Goal: Task Accomplishment & Management: Manage account settings

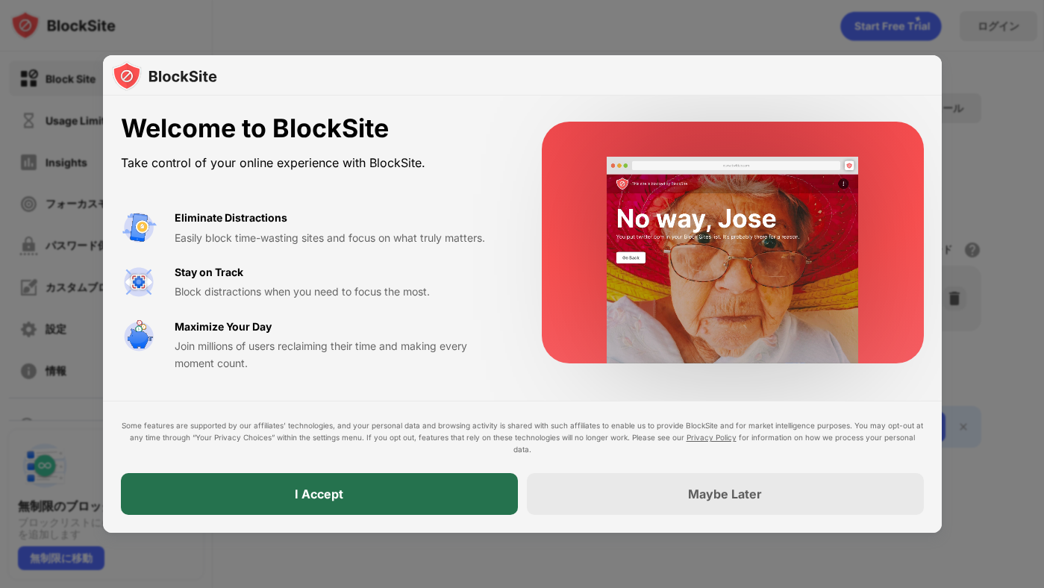
click at [442, 492] on div "I Accept" at bounding box center [319, 494] width 397 height 42
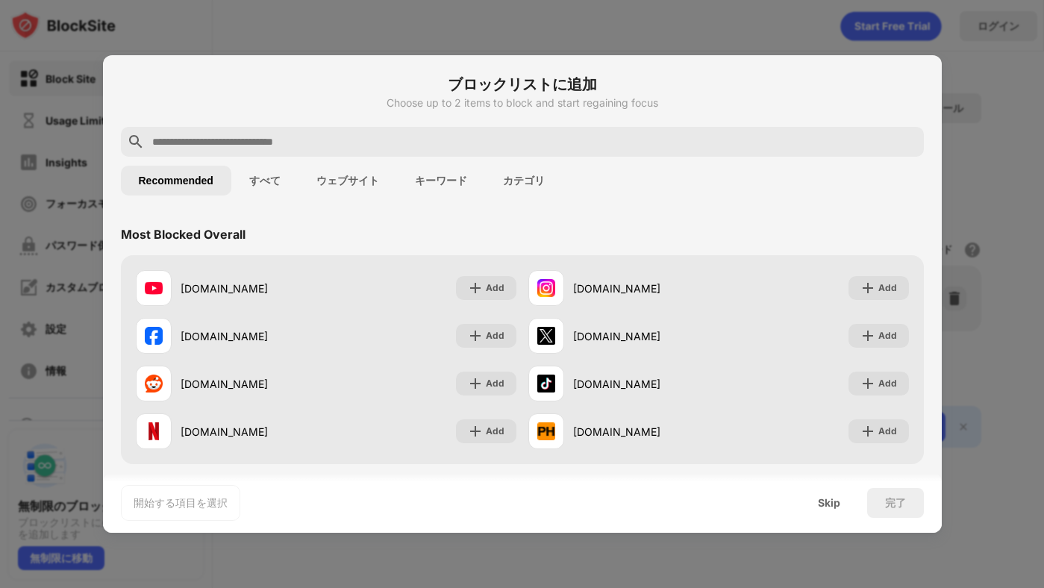
click at [237, 139] on input "text" at bounding box center [534, 142] width 767 height 18
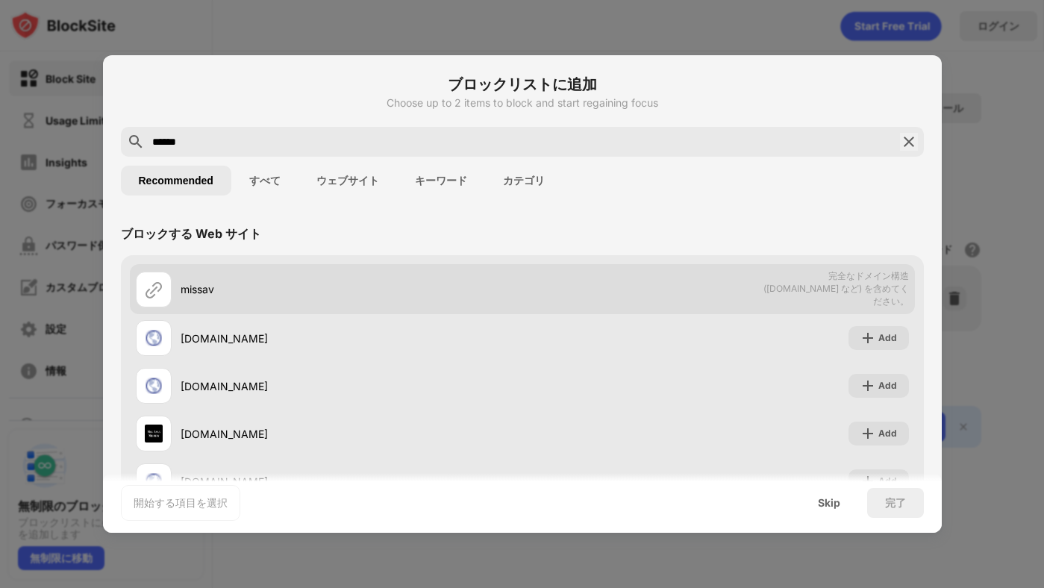
type input "******"
click at [638, 289] on div "missav 完全なドメイン構造 (domain.com など) を含めてください。" at bounding box center [522, 289] width 785 height 50
click at [147, 289] on img at bounding box center [154, 289] width 18 height 18
click at [292, 274] on div "missav" at bounding box center [329, 290] width 386 height 36
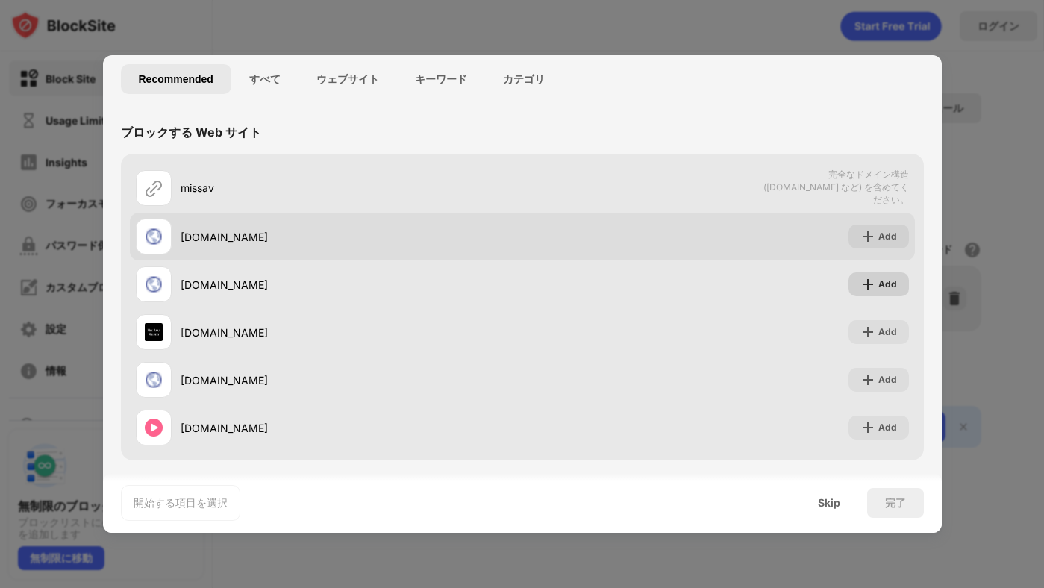
scroll to position [100, 0]
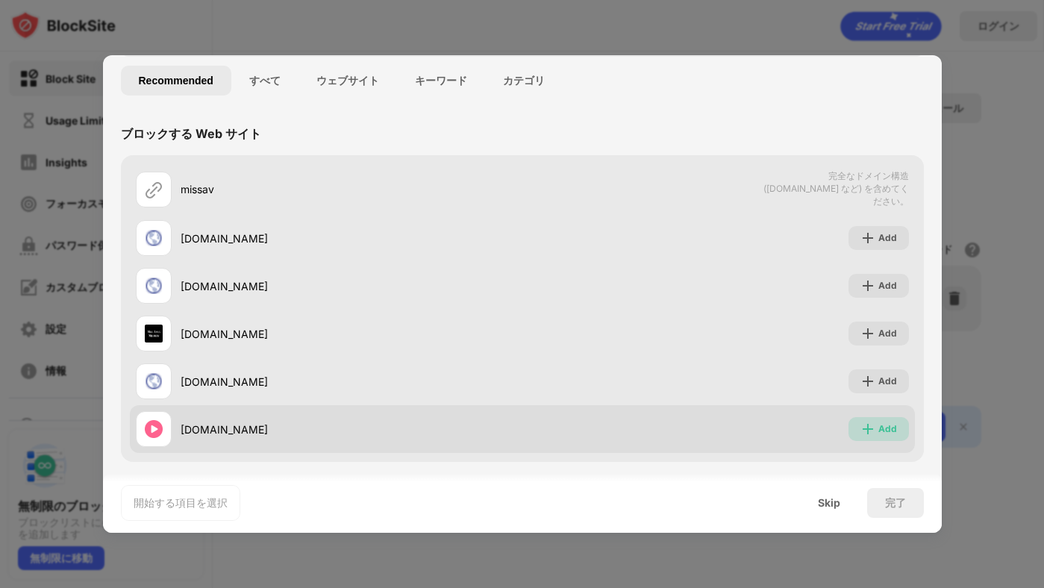
click at [871, 424] on img at bounding box center [867, 428] width 15 height 15
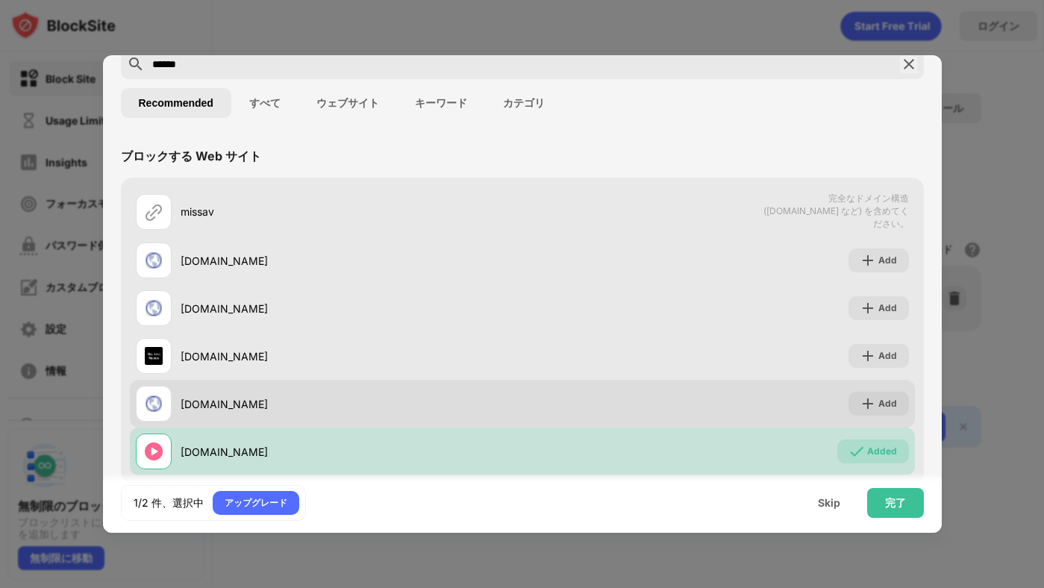
scroll to position [75, 0]
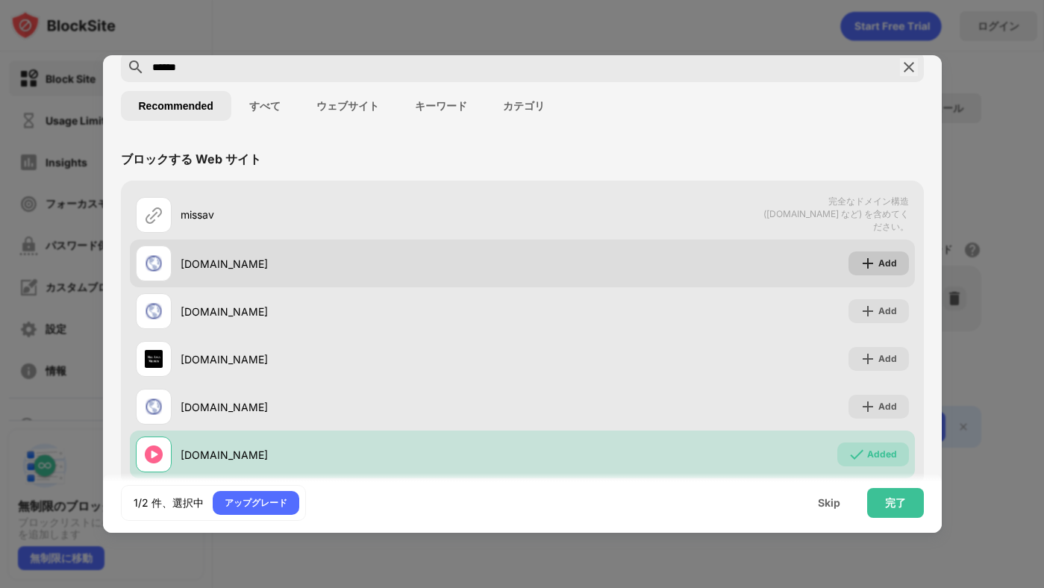
click at [866, 260] on img at bounding box center [867, 263] width 15 height 15
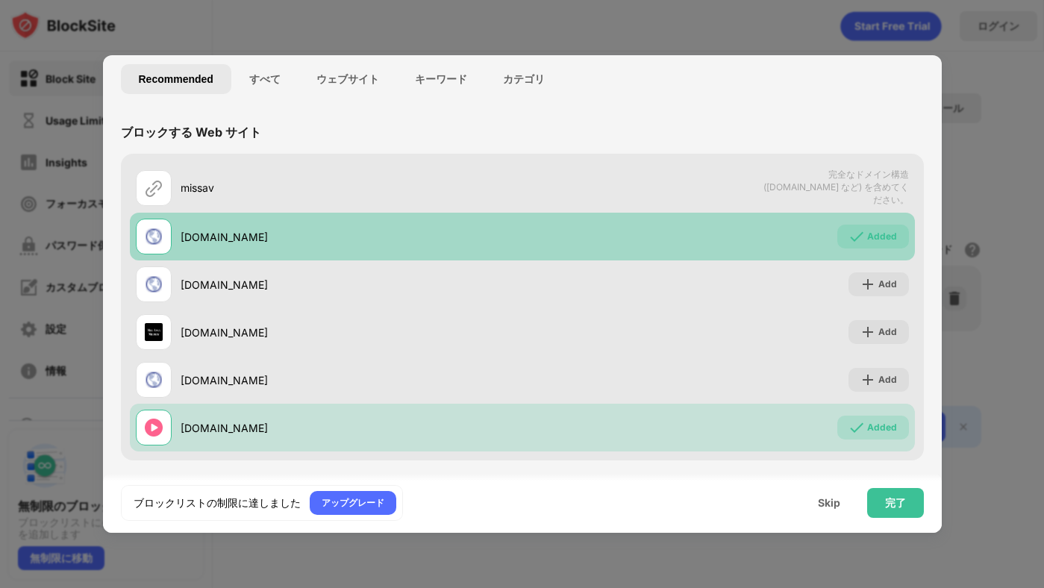
scroll to position [33, 0]
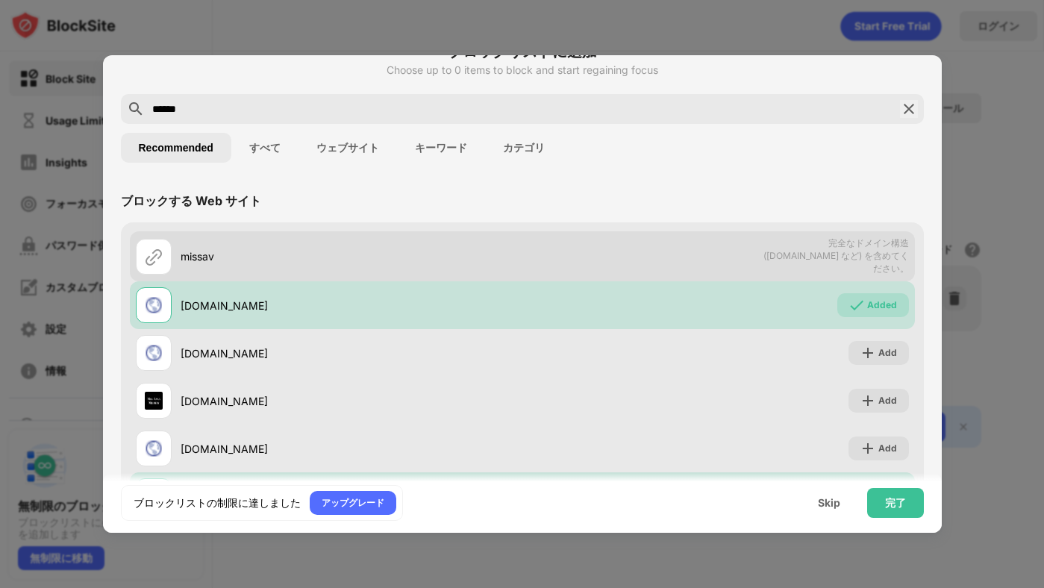
click at [853, 250] on span "完全なドメイン構造 (domain.com など) を含めてください。" at bounding box center [832, 256] width 154 height 38
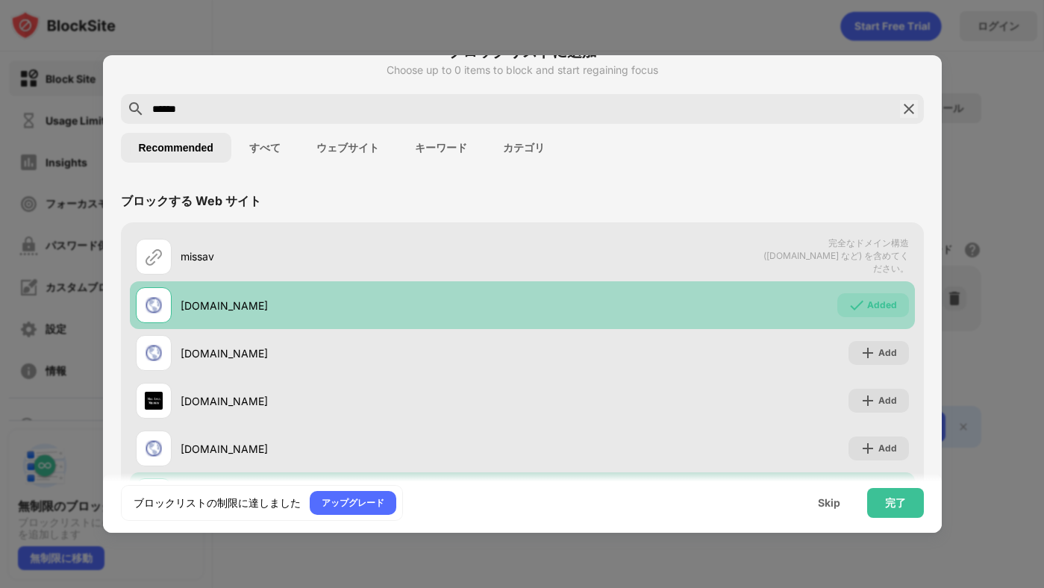
click at [873, 304] on div "Added" at bounding box center [882, 305] width 30 height 15
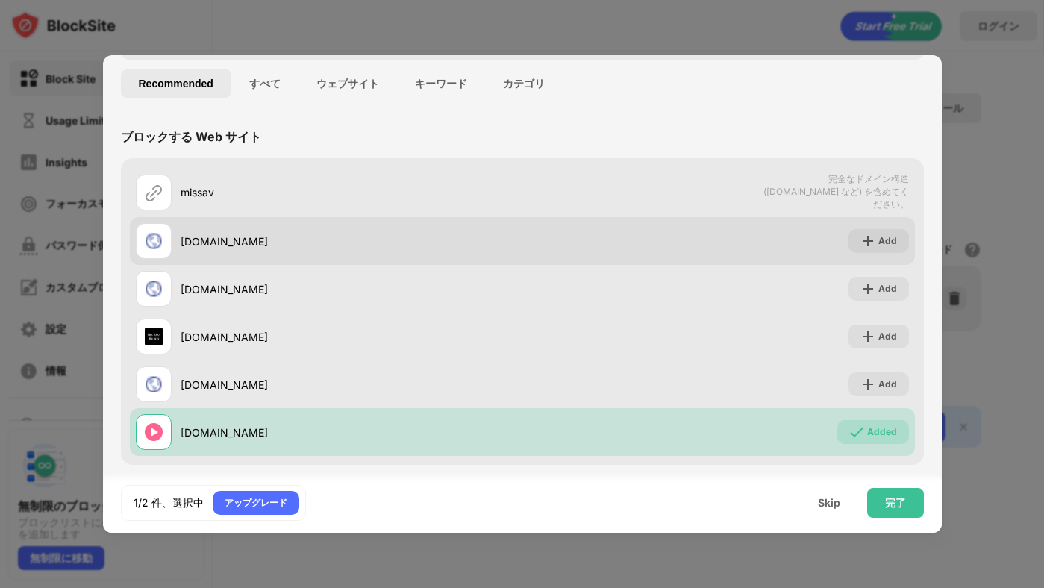
scroll to position [101, 0]
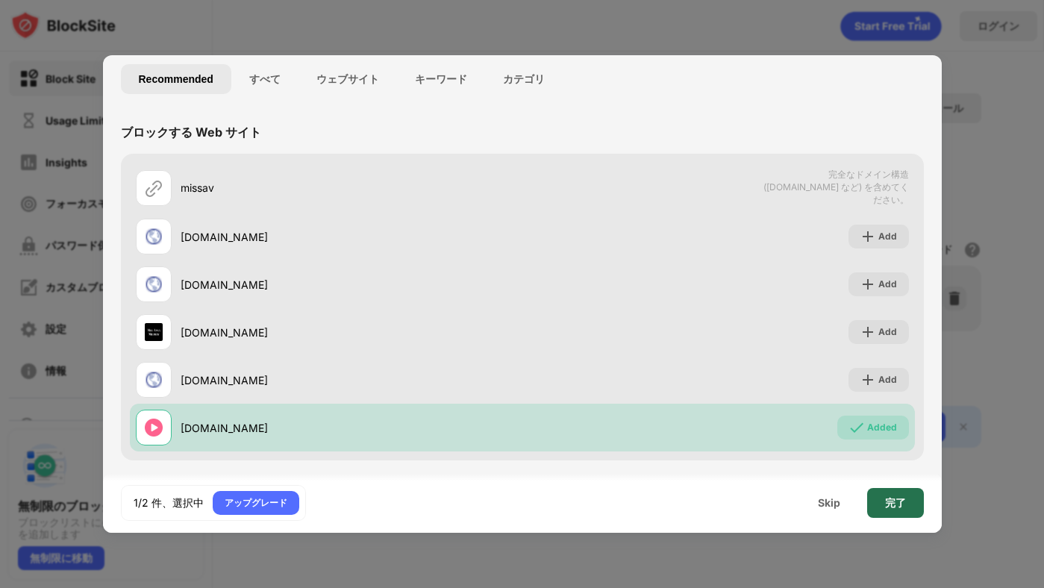
click at [885, 505] on div "完了" at bounding box center [895, 503] width 21 height 12
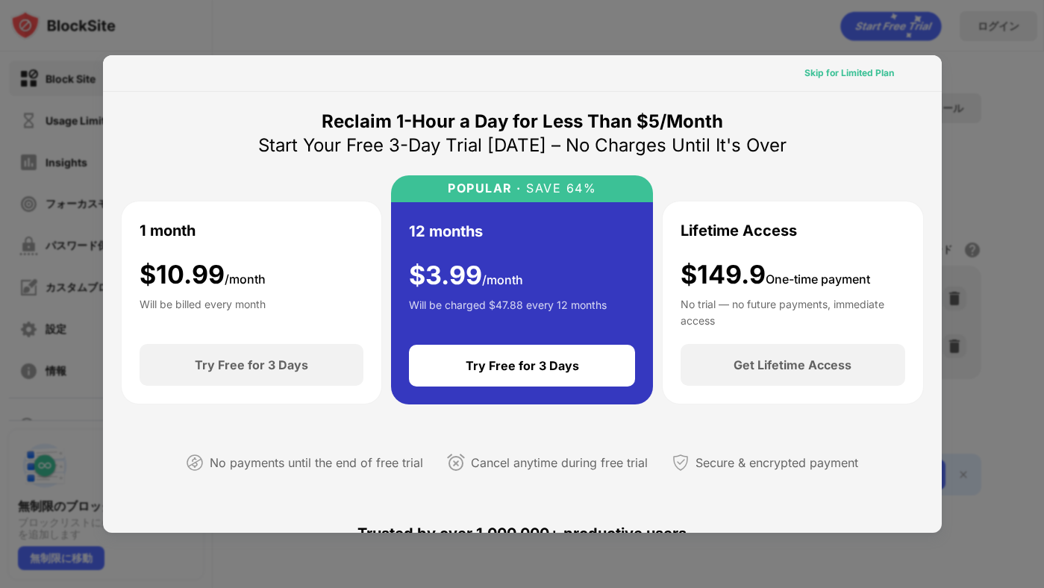
click at [843, 71] on div "Skip for Limited Plan" at bounding box center [849, 73] width 90 height 15
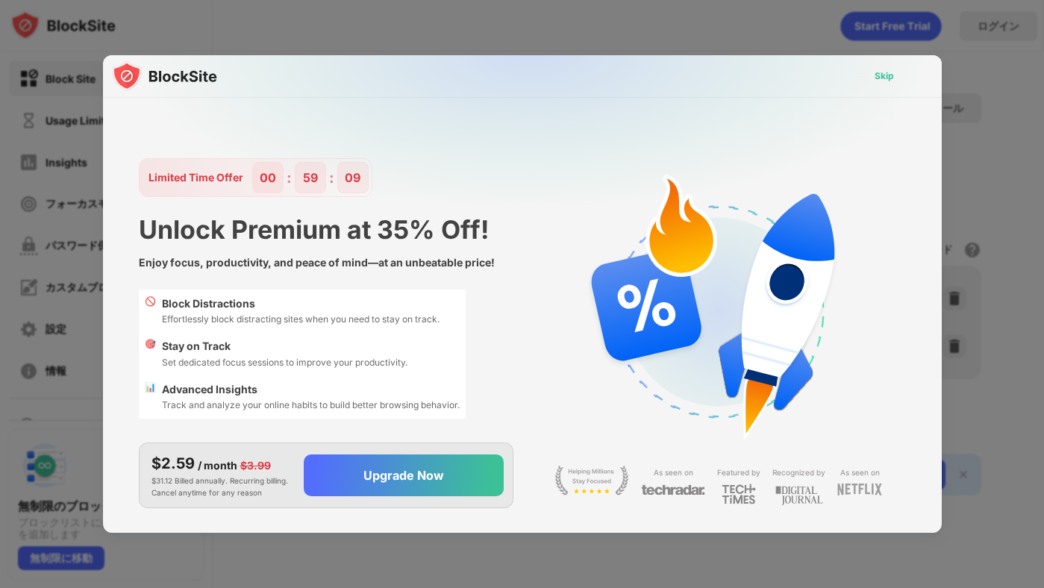
click at [887, 78] on div "Skip" at bounding box center [883, 76] width 19 height 15
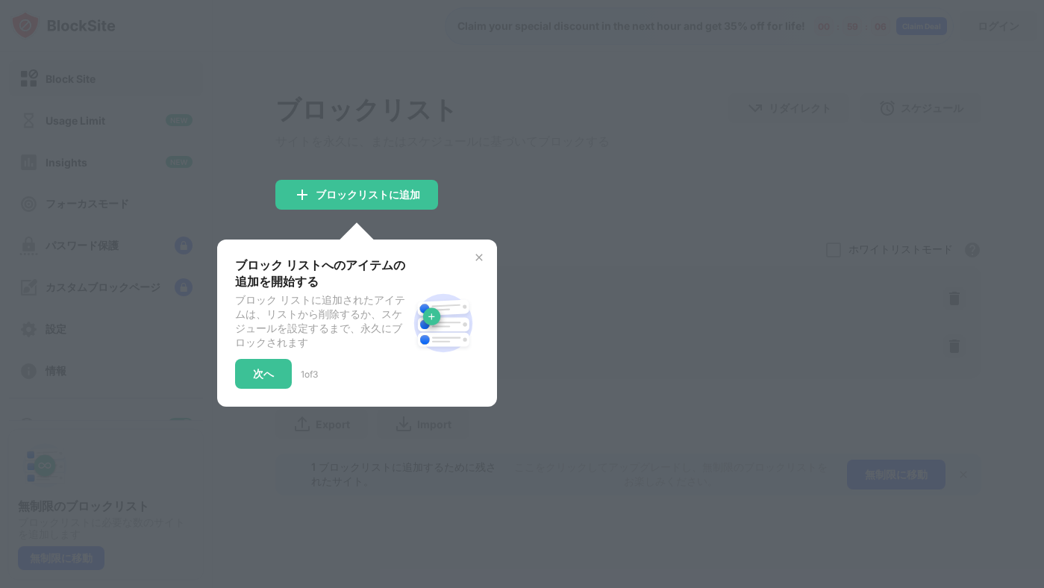
click at [480, 263] on img at bounding box center [479, 257] width 12 height 12
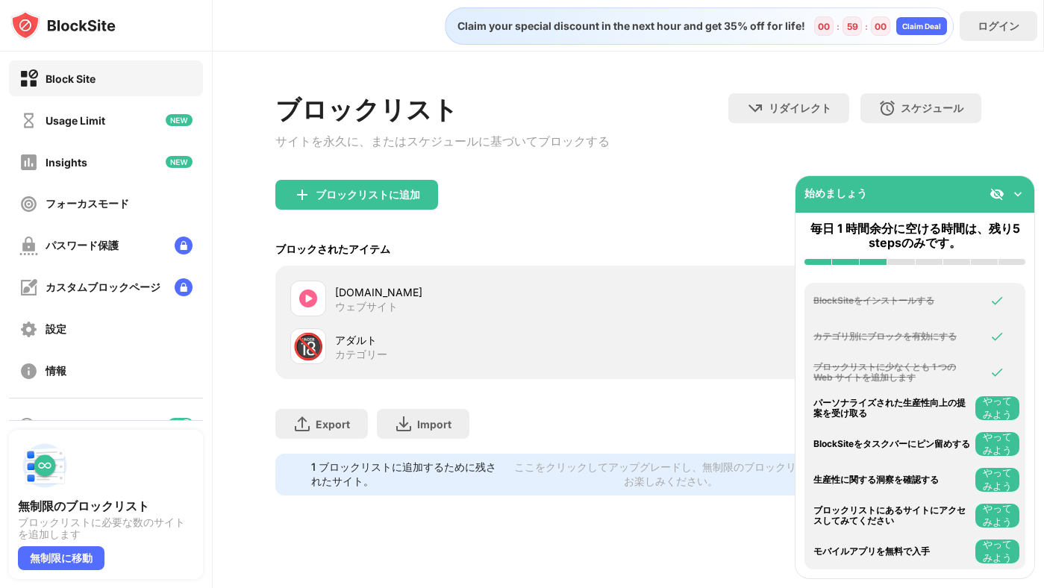
click at [1018, 188] on img at bounding box center [1017, 193] width 15 height 15
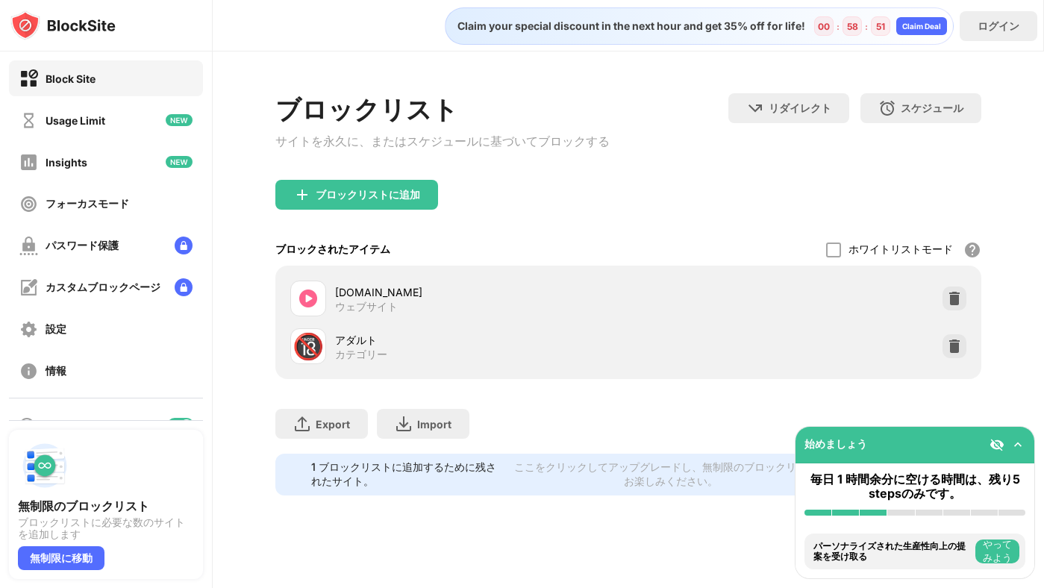
click at [1018, 446] on img at bounding box center [1017, 444] width 15 height 15
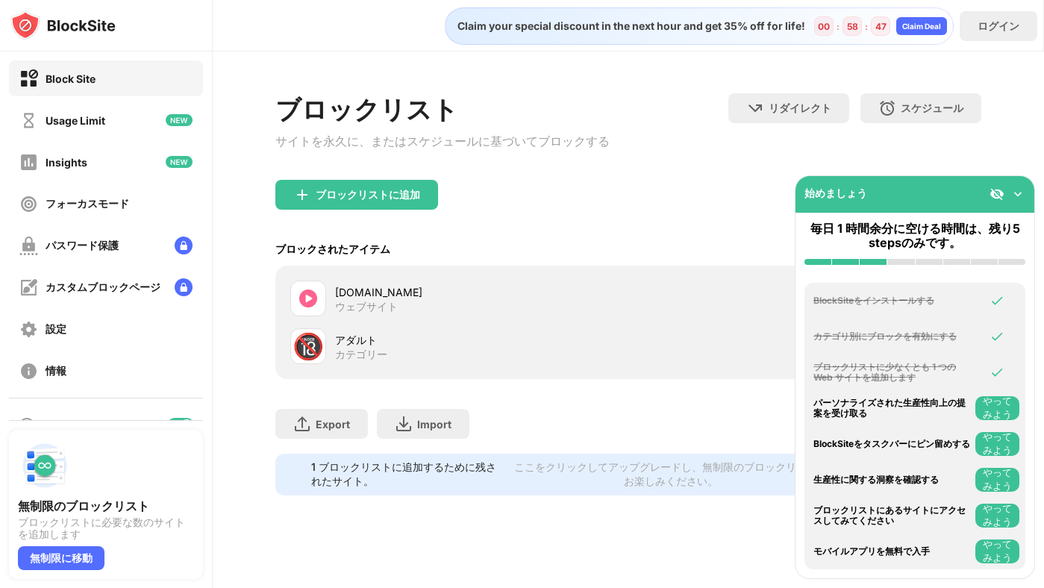
click at [1017, 190] on img at bounding box center [1017, 193] width 15 height 15
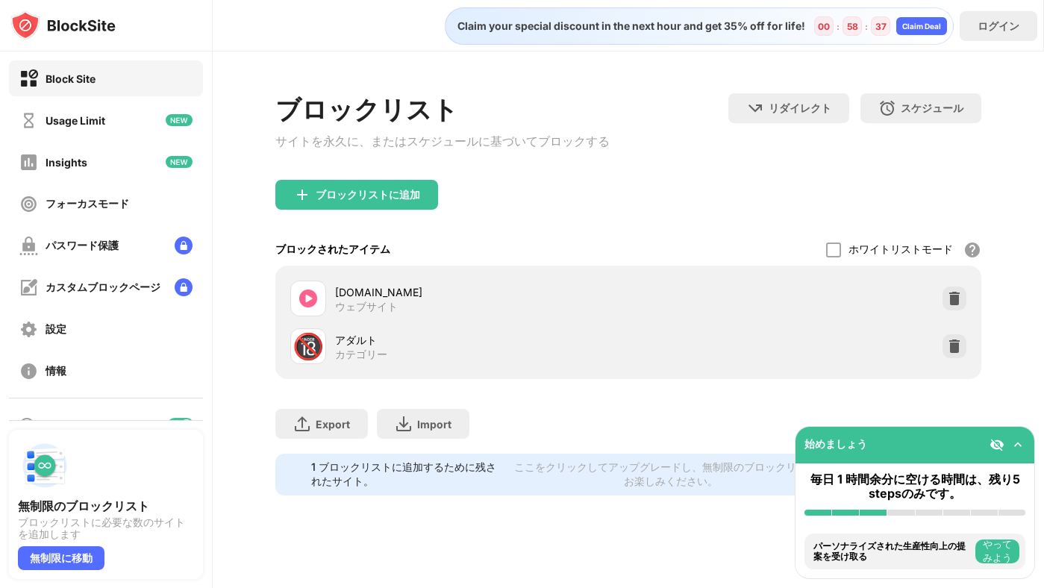
click at [377, 300] on div "[DOMAIN_NAME]" at bounding box center [481, 292] width 293 height 16
click at [611, 189] on div "ブロックリストに追加" at bounding box center [628, 207] width 706 height 54
click at [486, 308] on div "[DOMAIN_NAME] ウェブサイト" at bounding box center [481, 298] width 293 height 29
click at [281, 301] on div "[DOMAIN_NAME] ウェブサイト 🔞 アダルト カテゴリー" at bounding box center [628, 322] width 706 height 113
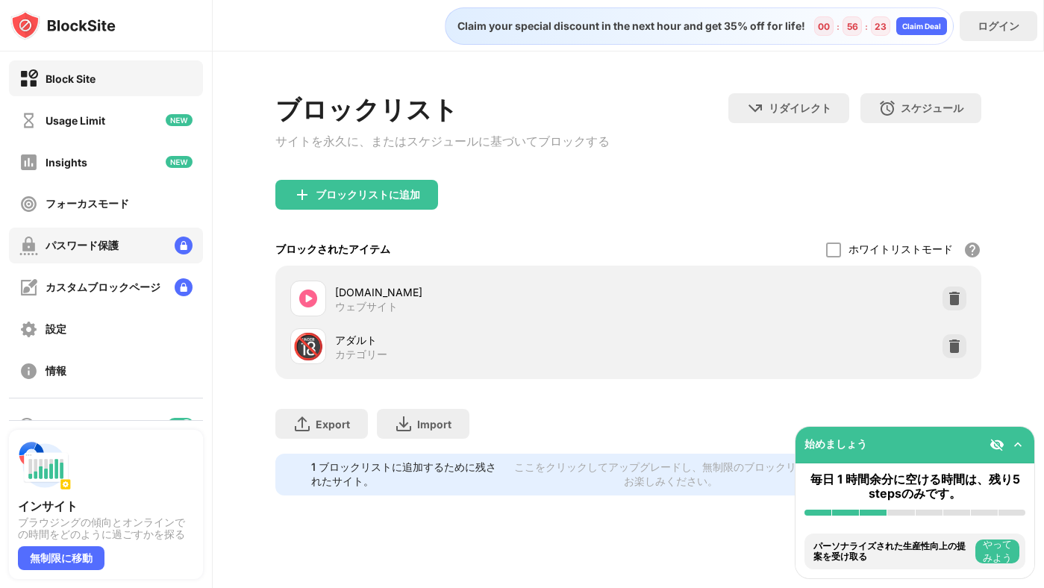
scroll to position [68, 0]
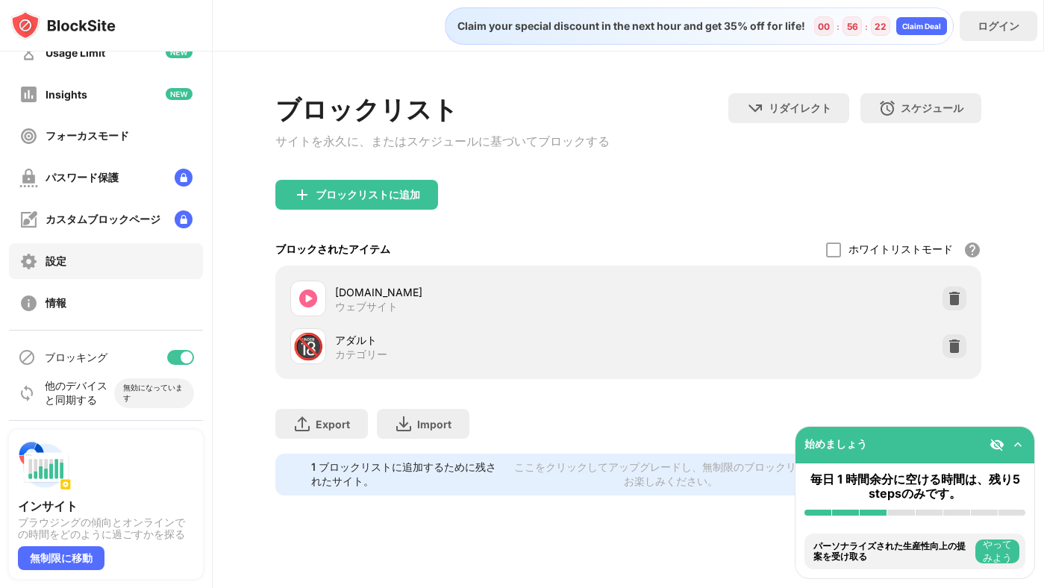
click at [130, 251] on div "設定" at bounding box center [106, 261] width 194 height 36
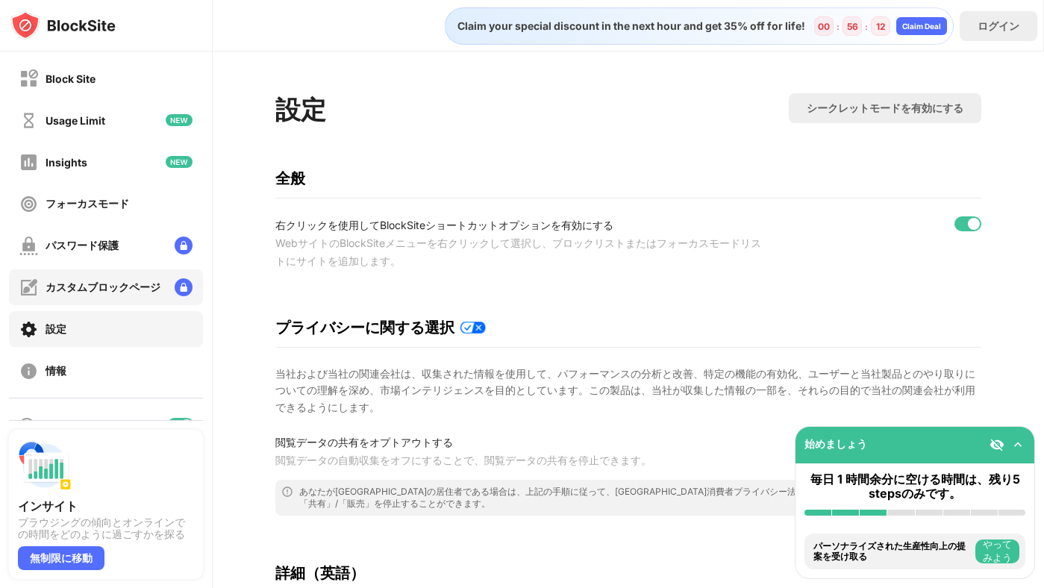
scroll to position [1, 0]
click at [128, 131] on div "Usage Limit" at bounding box center [106, 119] width 194 height 36
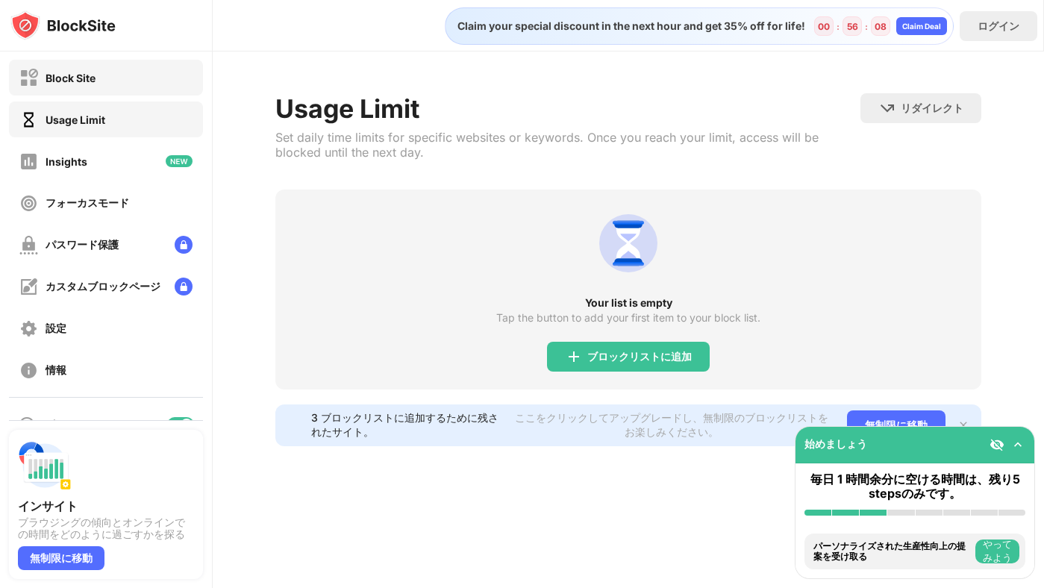
click at [136, 84] on div "Block Site" at bounding box center [106, 78] width 194 height 36
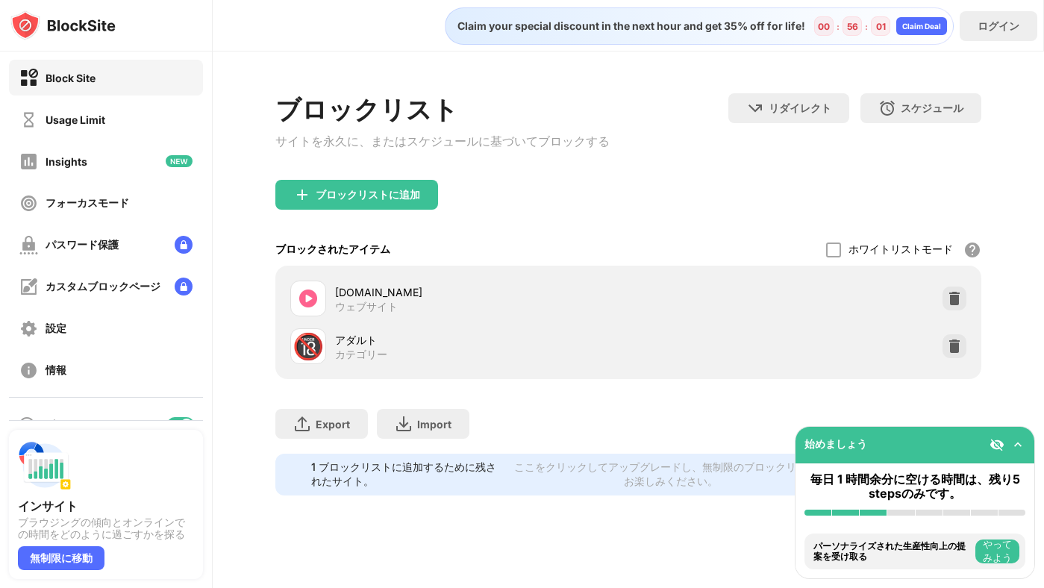
scroll to position [68, 0]
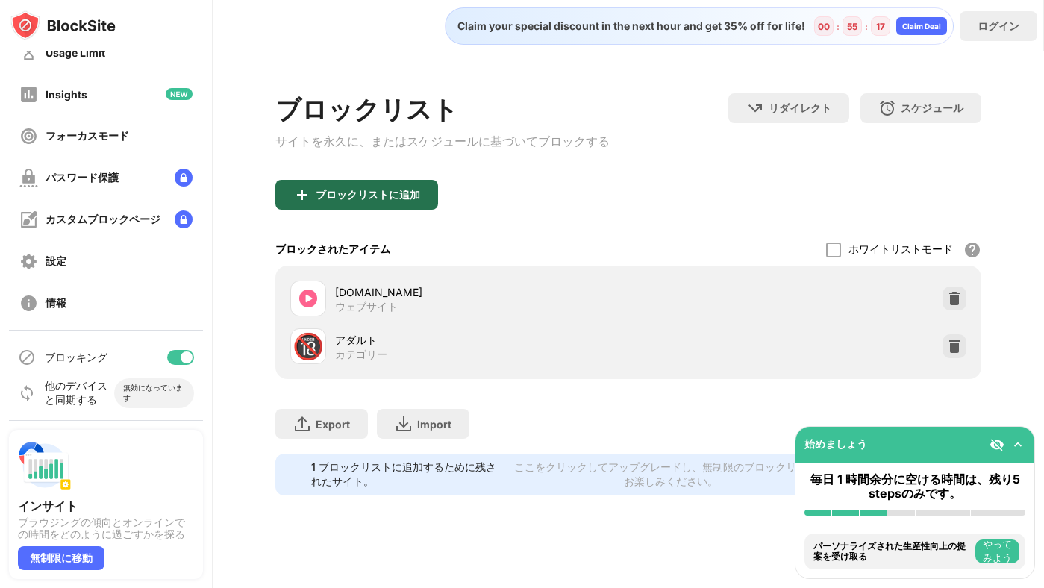
click at [401, 201] on div "ブロックリストに追加" at bounding box center [368, 195] width 104 height 12
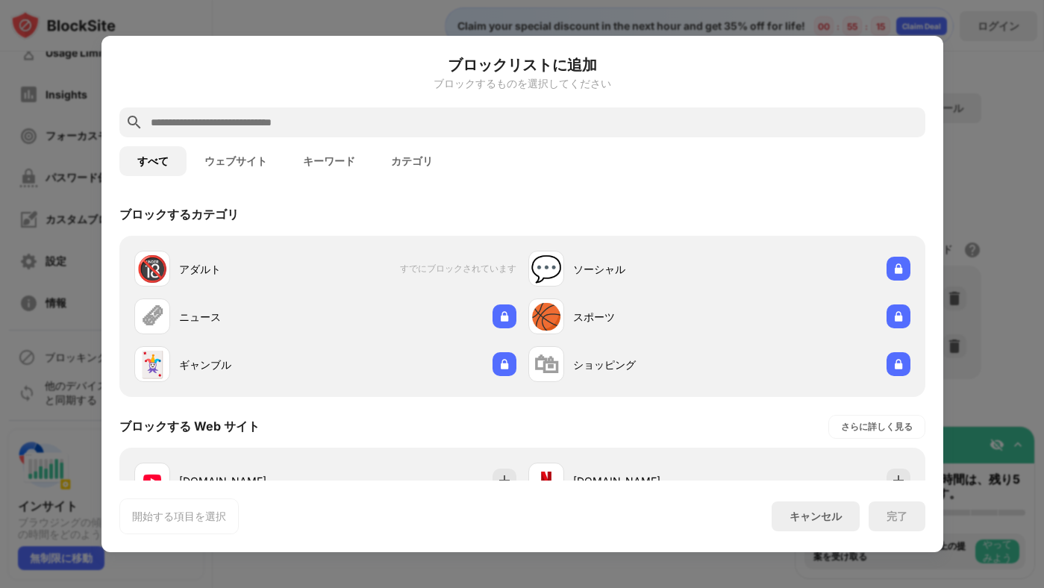
click at [375, 131] on div at bounding box center [522, 122] width 806 height 30
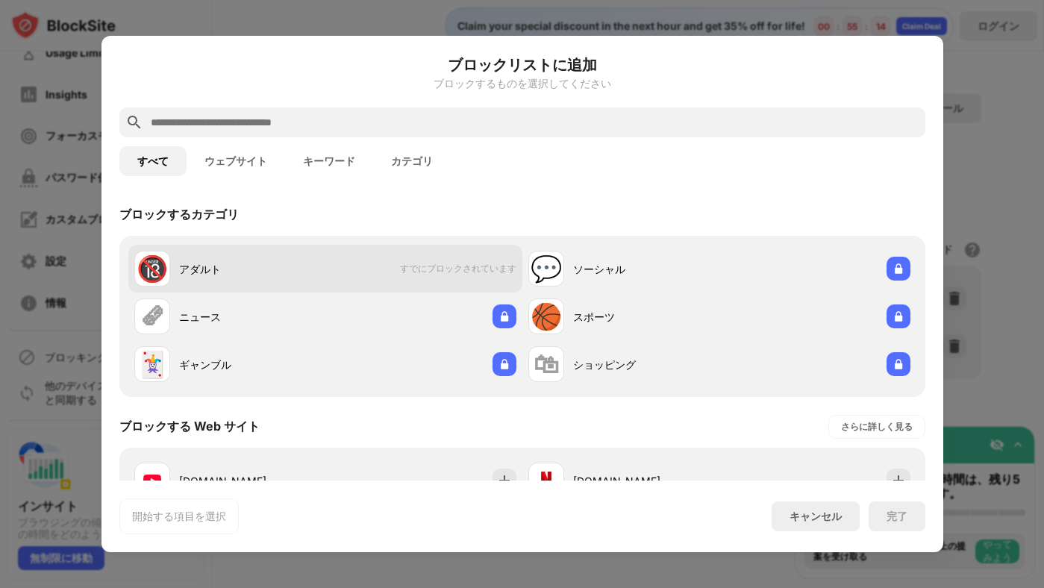
click at [215, 272] on div "アダルト" at bounding box center [252, 269] width 146 height 16
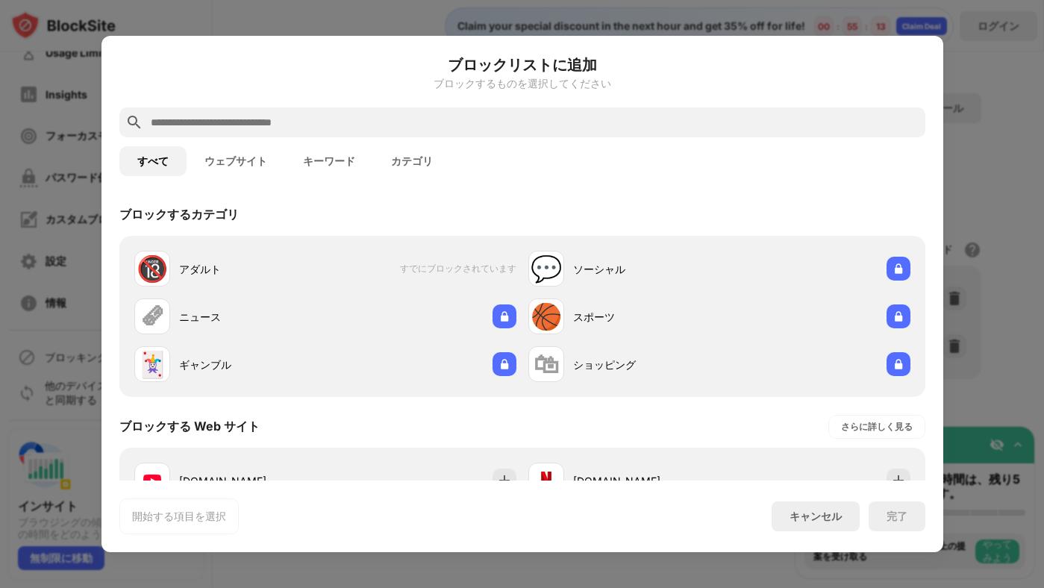
click at [245, 127] on input "text" at bounding box center [534, 122] width 770 height 18
paste input "**********"
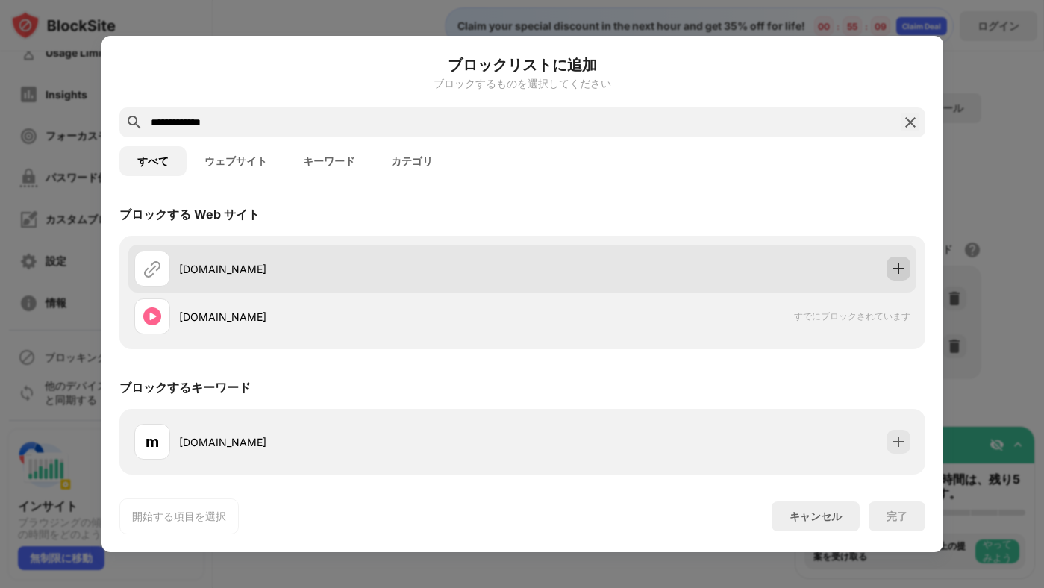
type input "**********"
click at [891, 272] on img at bounding box center [898, 268] width 15 height 15
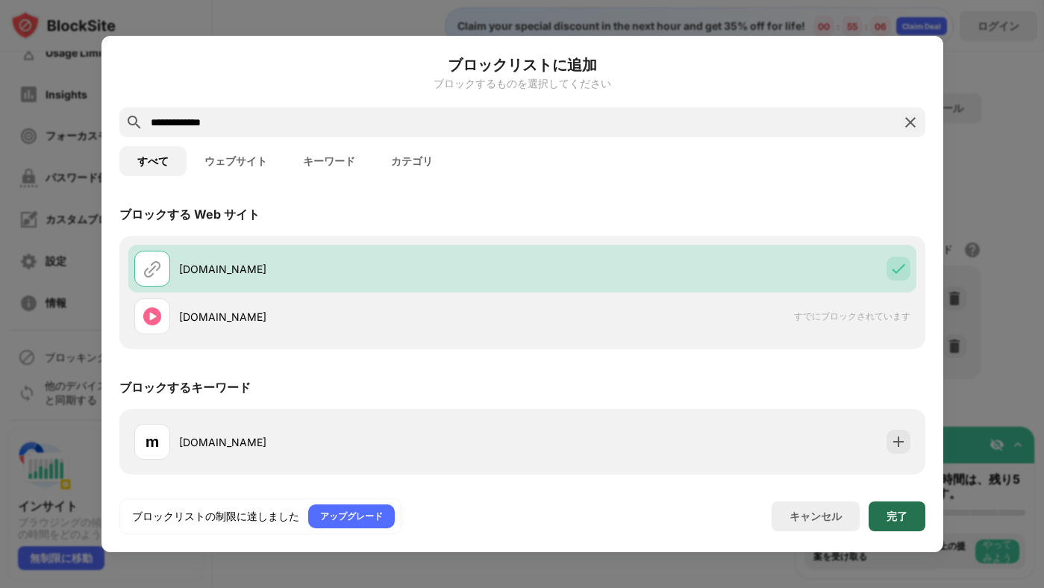
click at [886, 520] on div "完了" at bounding box center [896, 516] width 21 height 12
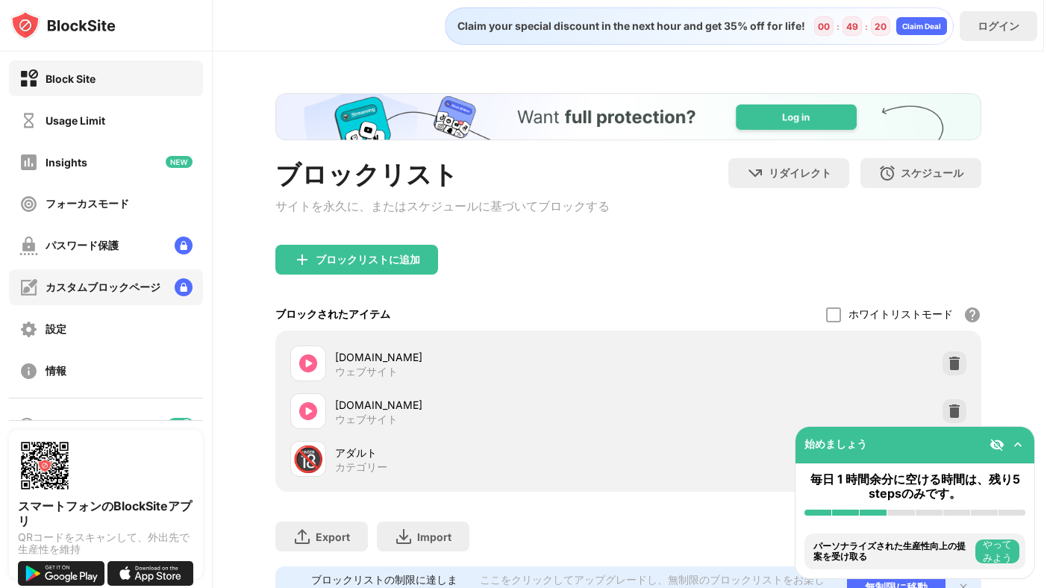
scroll to position [68, 0]
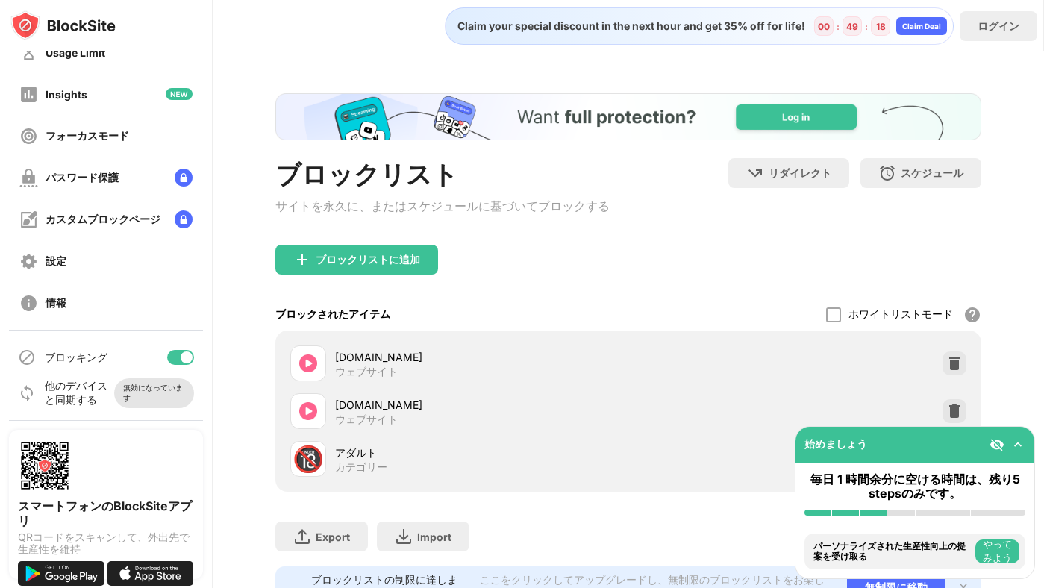
click at [125, 389] on div "無効になっています" at bounding box center [154, 393] width 62 height 21
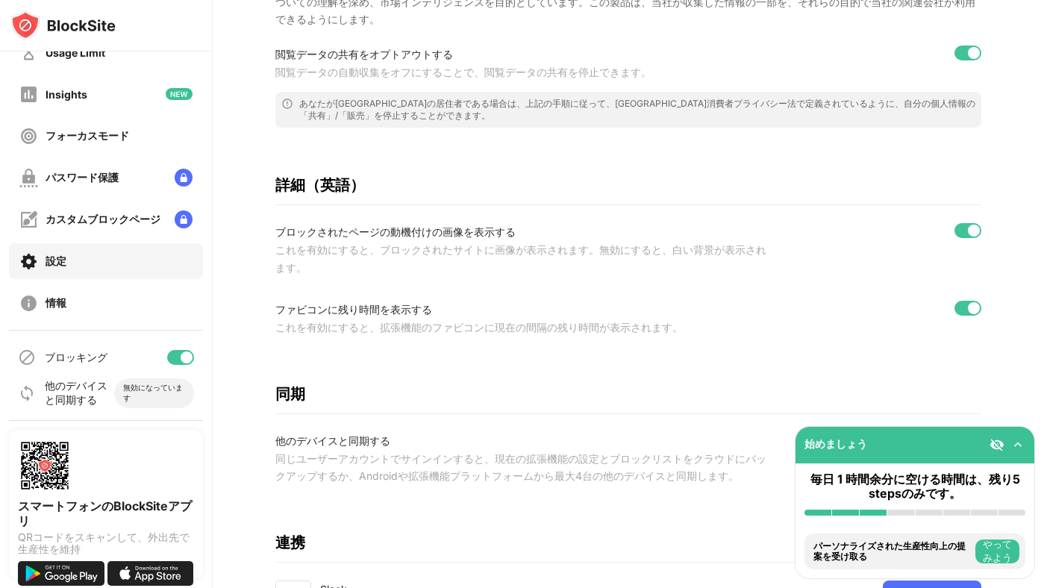
scroll to position [560, 0]
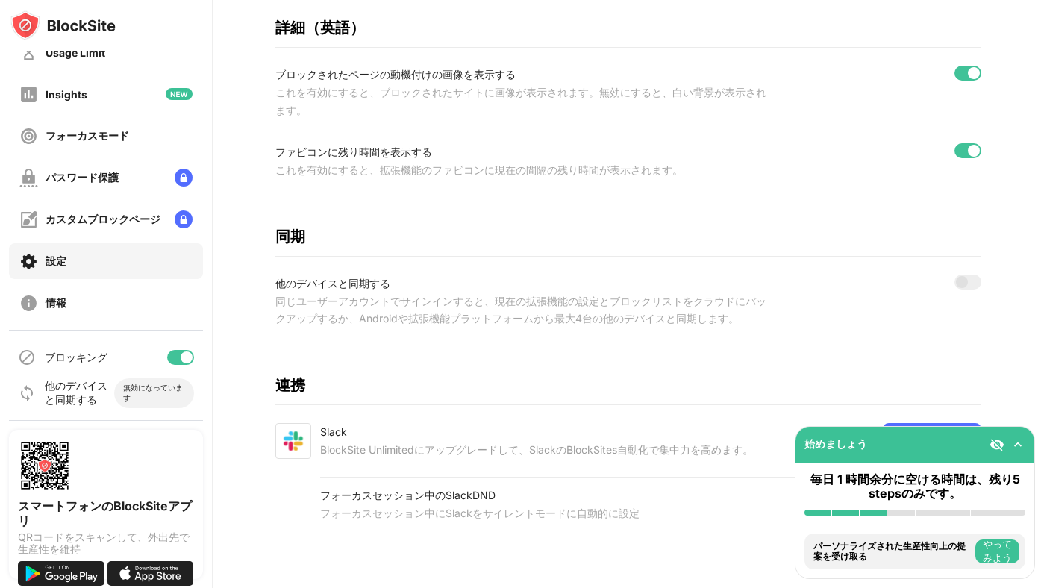
click at [973, 280] on div at bounding box center [967, 281] width 27 height 15
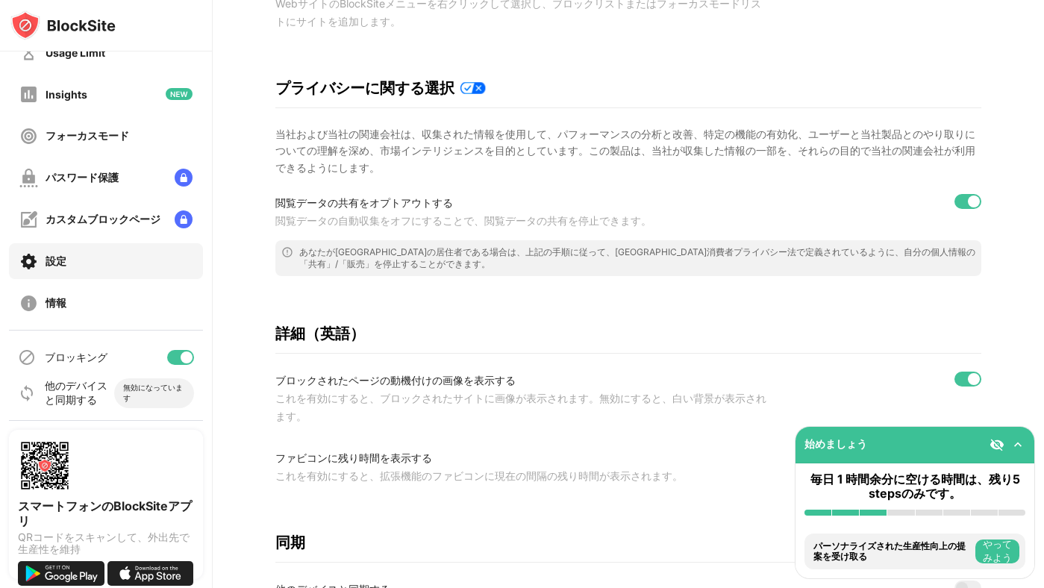
scroll to position [0, 0]
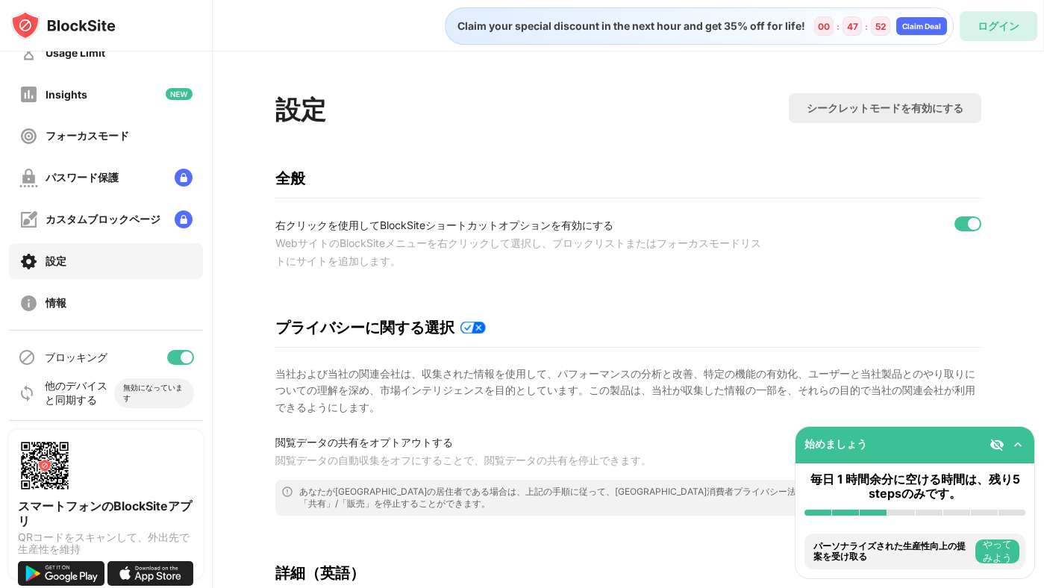
click at [985, 31] on div "ログイン" at bounding box center [998, 26] width 42 height 14
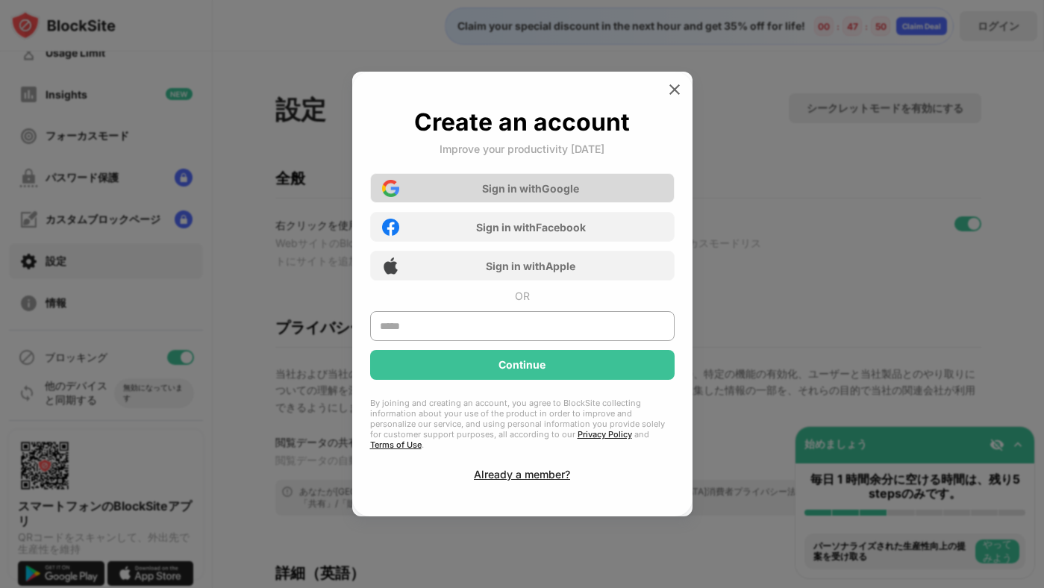
click at [556, 192] on div "Sign in with Google" at bounding box center [530, 188] width 97 height 13
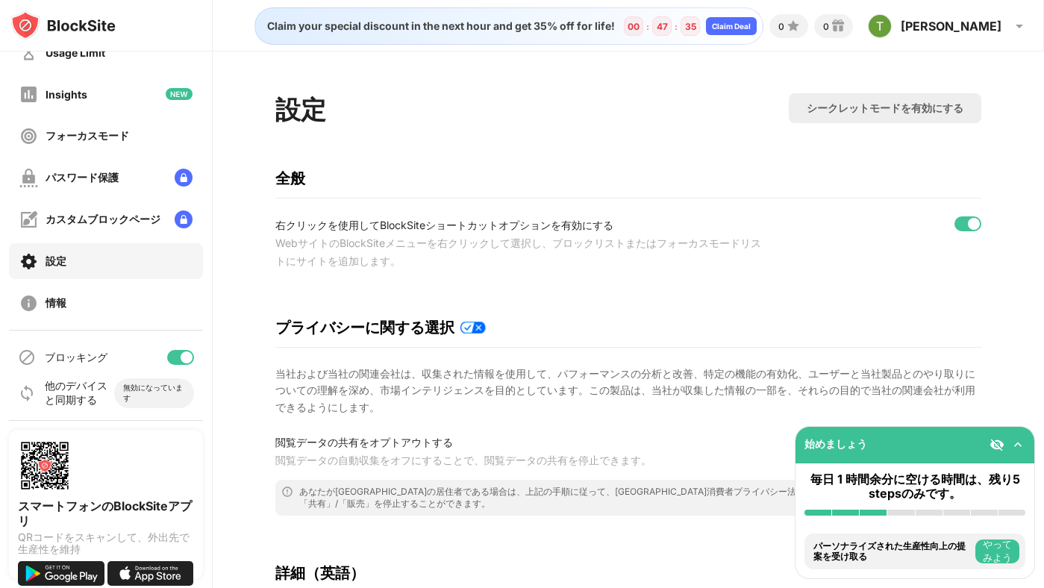
scroll to position [620, 0]
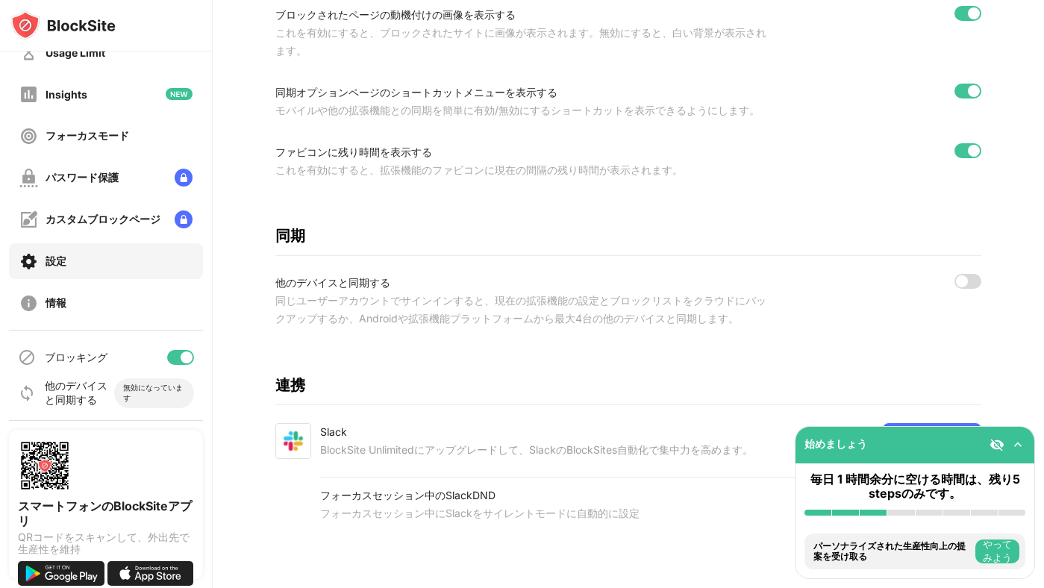
click at [972, 277] on div at bounding box center [967, 281] width 27 height 15
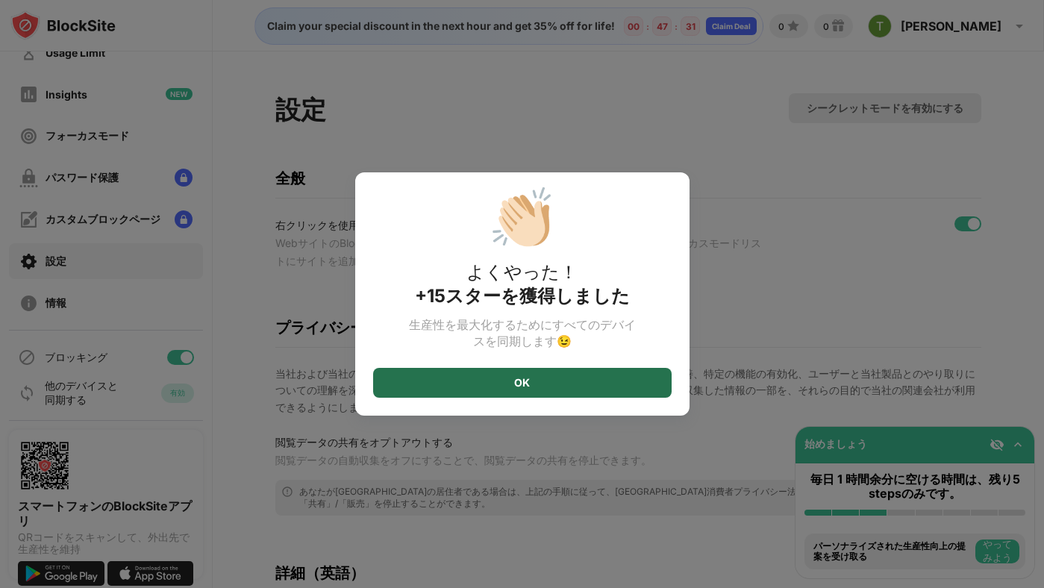
click at [606, 389] on div "OK" at bounding box center [522, 383] width 298 height 30
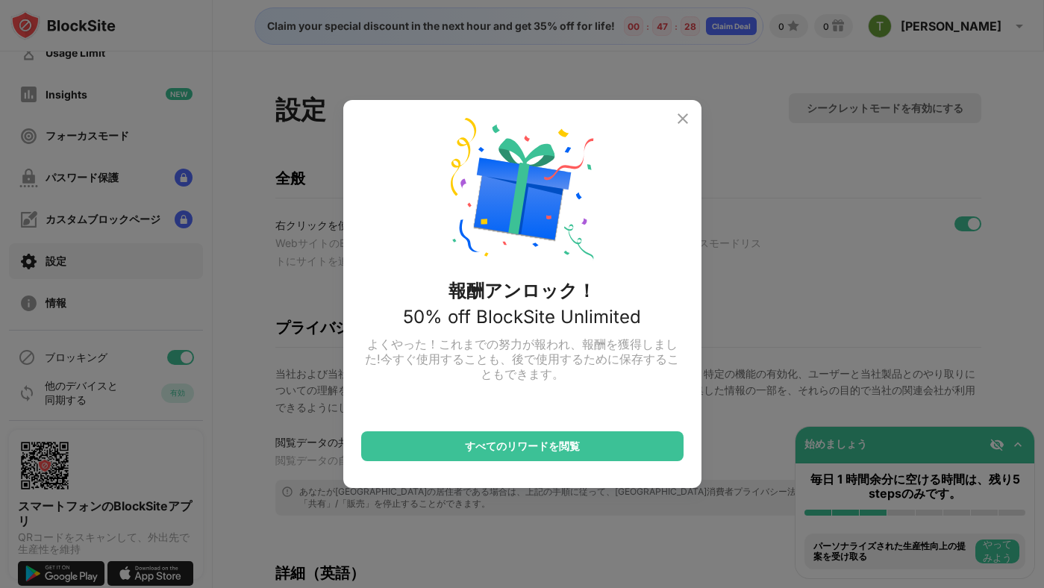
click at [689, 116] on img at bounding box center [683, 119] width 18 height 18
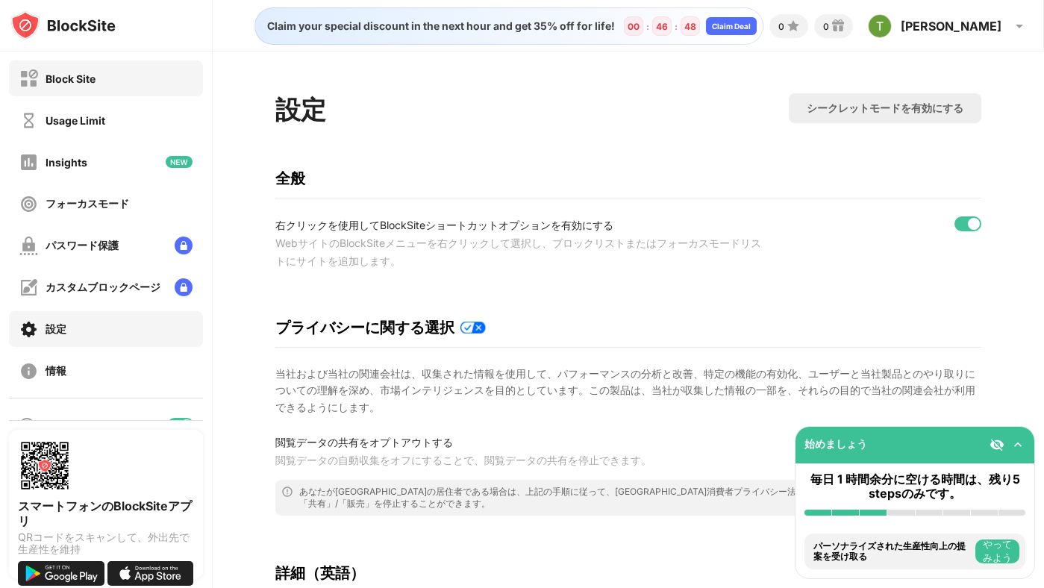
click at [98, 81] on div "Block Site" at bounding box center [106, 78] width 194 height 36
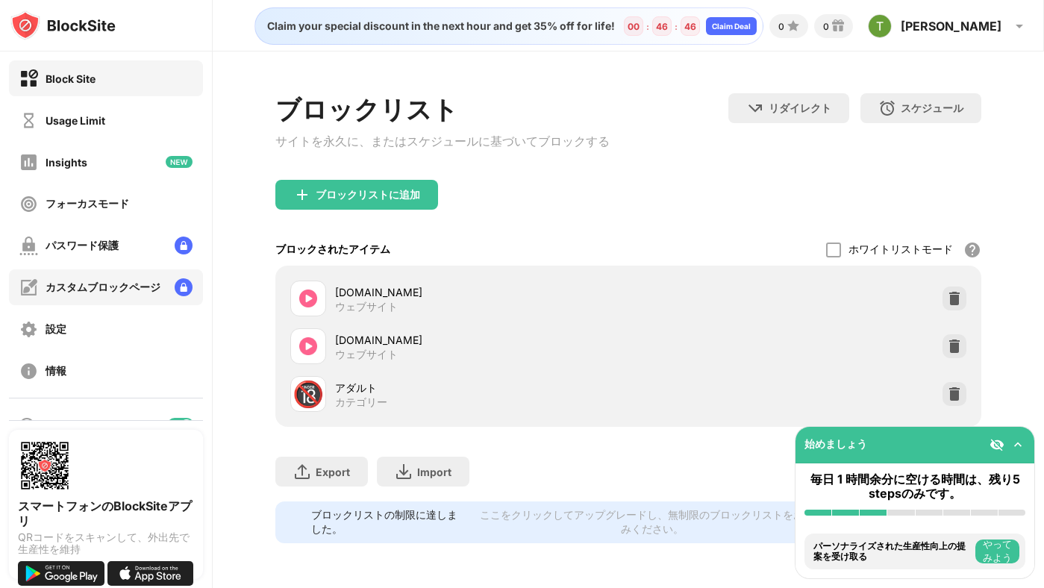
scroll to position [68, 0]
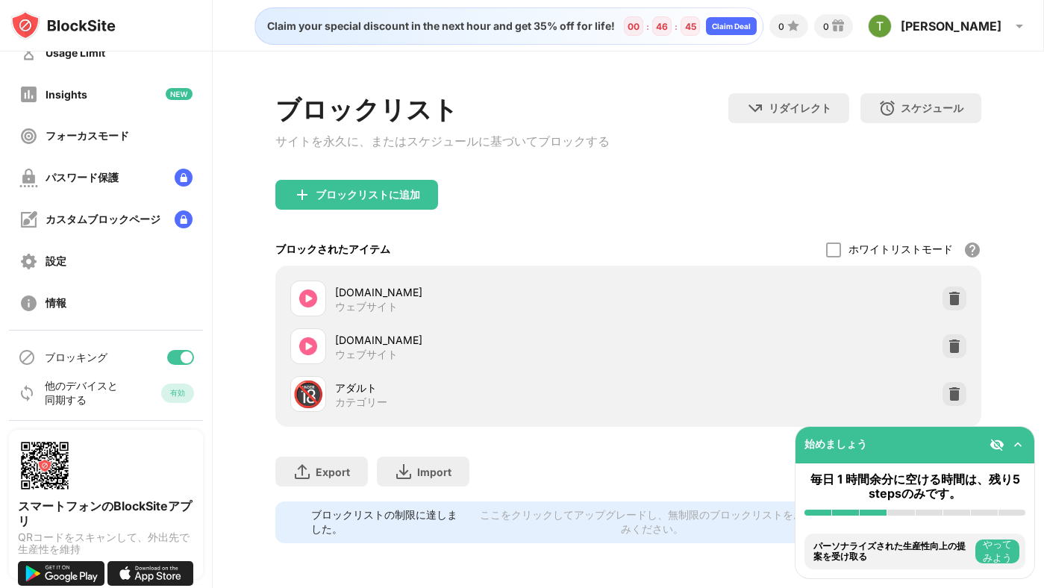
click at [83, 395] on div "他のデバイスと同期する" at bounding box center [83, 393] width 77 height 28
